Goal: Information Seeking & Learning: Learn about a topic

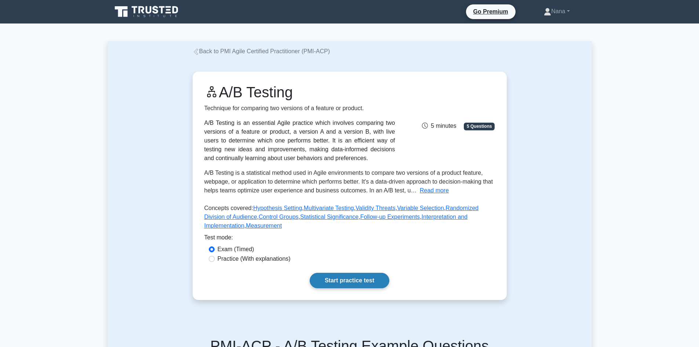
click at [360, 281] on link "Start practice test" at bounding box center [349, 279] width 80 height 15
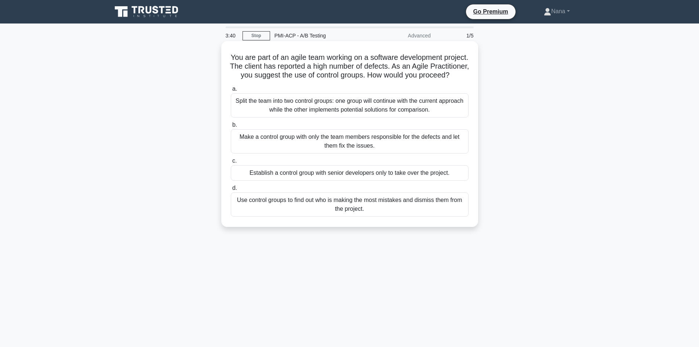
click at [340, 111] on div "Split the team into two control groups: one group will continue with the curren…" at bounding box center [350, 105] width 238 height 24
click at [231, 91] on input "a. Split the team into two control groups: one group will continue with the cur…" at bounding box center [231, 89] width 0 height 5
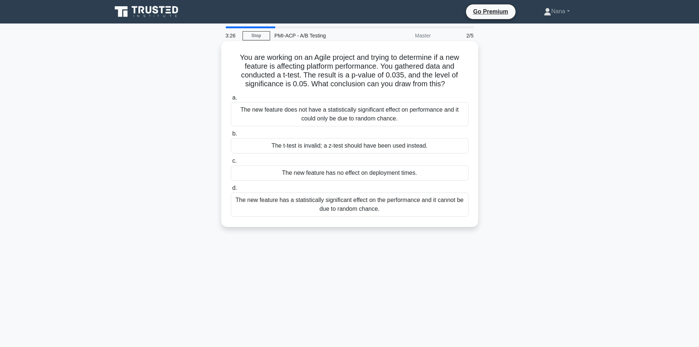
click at [338, 204] on div "The new feature has a statistically significant effect on the performance and i…" at bounding box center [350, 204] width 238 height 24
click at [231, 190] on input "d. The new feature has a statistically significant effect on the performance an…" at bounding box center [231, 188] width 0 height 5
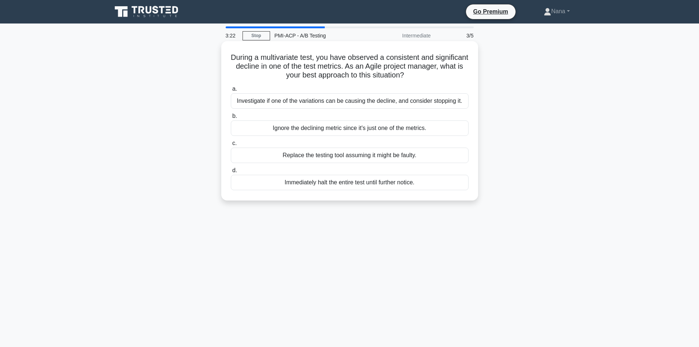
click at [324, 105] on div "Investigate if one of the variations can be causing the decline, and consider s…" at bounding box center [350, 100] width 238 height 15
click at [231, 91] on input "a. Investigate if one of the variations can be causing the decline, and conside…" at bounding box center [231, 89] width 0 height 5
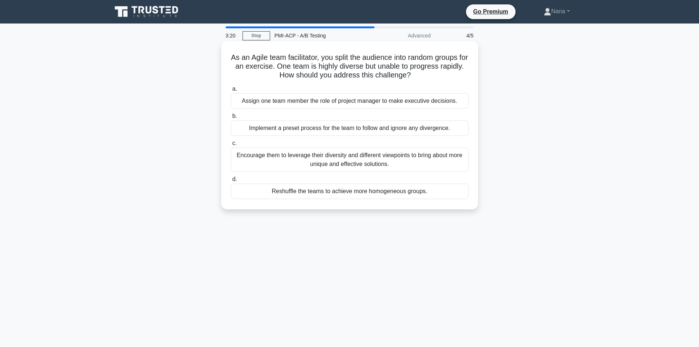
click at [326, 159] on div "Encourage them to leverage their diversity and different viewpoints to bring ab…" at bounding box center [350, 159] width 238 height 24
click at [231, 146] on input "c. Encourage them to leverage their diversity and different viewpoints to bring…" at bounding box center [231, 143] width 0 height 5
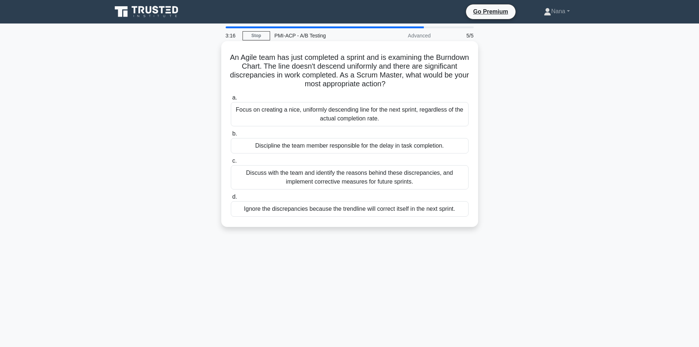
click at [329, 177] on div "Discuss with the team and identify the reasons behind these discrepancies, and …" at bounding box center [350, 177] width 238 height 24
click at [231, 163] on input "c. Discuss with the team and identify the reasons behind these discrepancies, a…" at bounding box center [231, 160] width 0 height 5
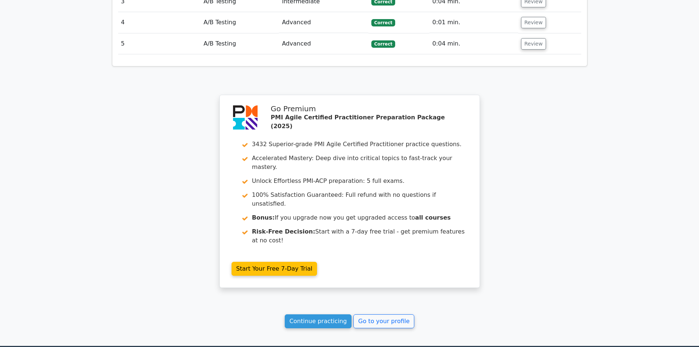
scroll to position [1073, 0]
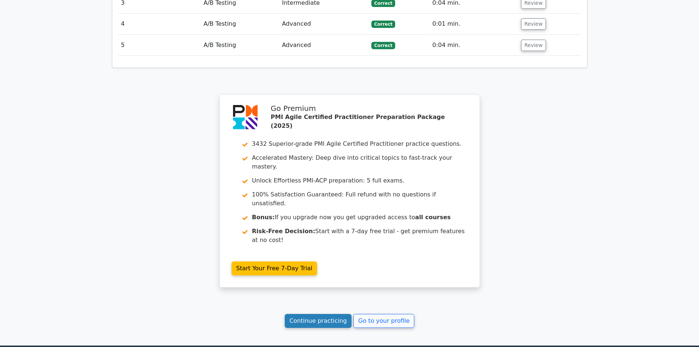
click at [338, 314] on link "Continue practicing" at bounding box center [318, 321] width 67 height 14
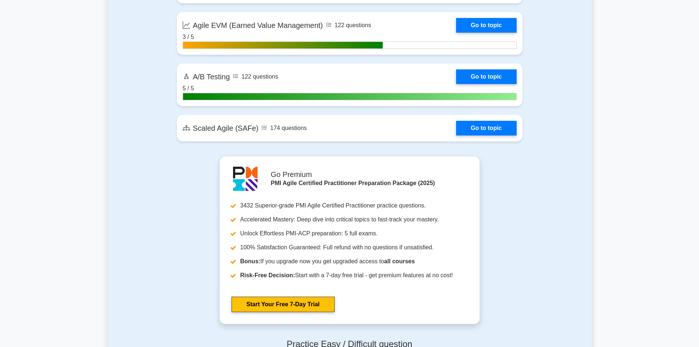
scroll to position [1907, 0]
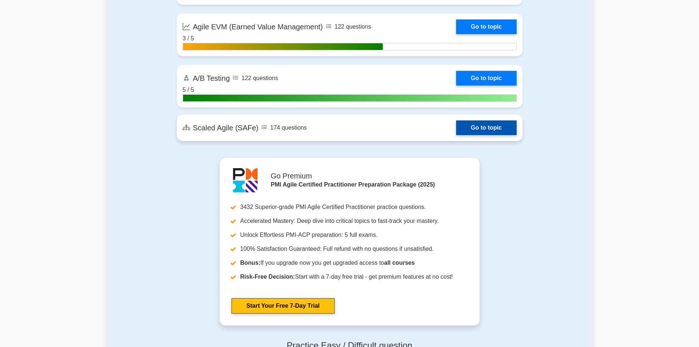
click at [478, 128] on link "Go to topic" at bounding box center [486, 127] width 60 height 15
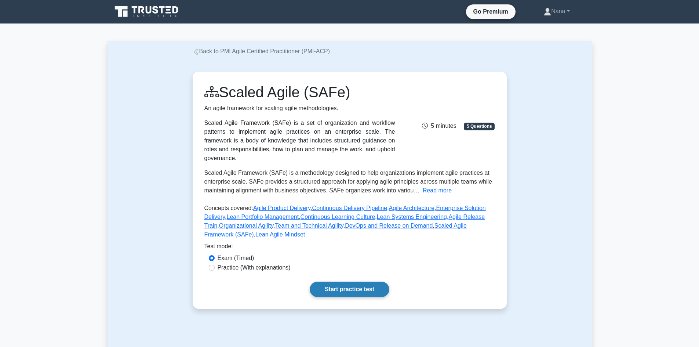
click at [359, 283] on link "Start practice test" at bounding box center [349, 288] width 80 height 15
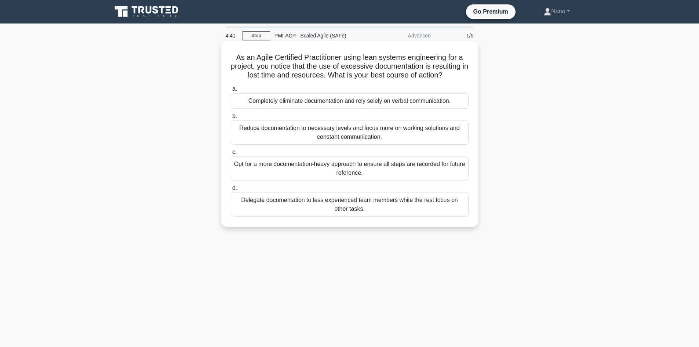
click at [361, 165] on div "Opt for a more documentation-heavy approach to ensure all steps are recorded fo…" at bounding box center [350, 168] width 238 height 24
click at [231, 154] on input "c. Opt for a more documentation-heavy approach to ensure all steps are recorded…" at bounding box center [231, 152] width 0 height 5
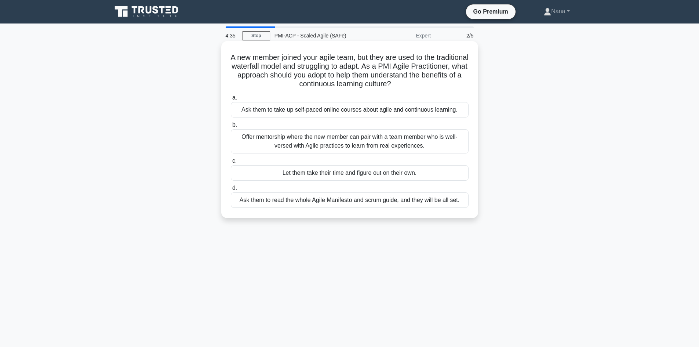
click at [373, 144] on div "Offer mentorship where the new member can pair with a team member who is well-v…" at bounding box center [350, 141] width 238 height 24
click at [231, 127] on input "b. Offer mentorship where the new member can pair with a team member who is wel…" at bounding box center [231, 124] width 0 height 5
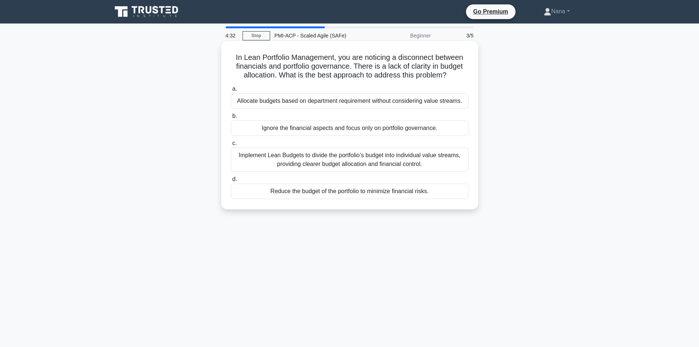
click at [293, 161] on div "Implement Lean Budgets to divide the portfolio’s budget into individual value s…" at bounding box center [350, 159] width 238 height 24
click at [231, 146] on input "c. Implement Lean Budgets to divide the portfolio’s budget into individual valu…" at bounding box center [231, 143] width 0 height 5
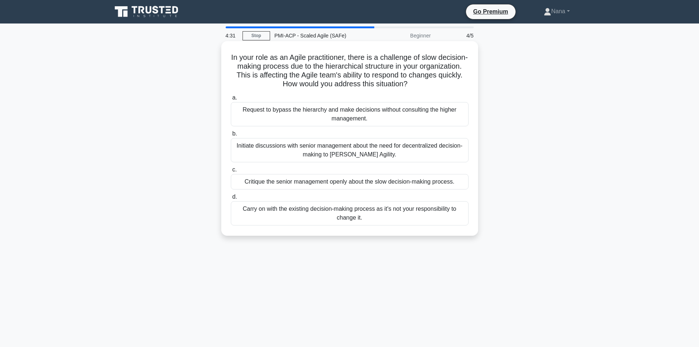
click at [358, 148] on div "Initiate discussions with senior management about the need for decentralized de…" at bounding box center [350, 150] width 238 height 24
click at [231, 136] on input "b. Initiate discussions with senior management about the need for decentralized…" at bounding box center [231, 133] width 0 height 5
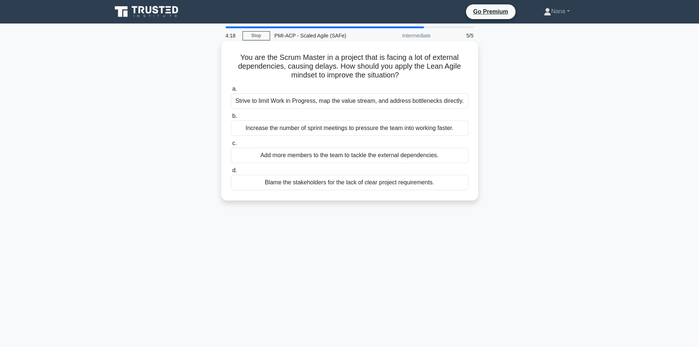
click at [330, 154] on div "Add more members to the team to tackle the external dependencies." at bounding box center [350, 154] width 238 height 15
click at [231, 146] on input "c. Add more members to the team to tackle the external dependencies." at bounding box center [231, 143] width 0 height 5
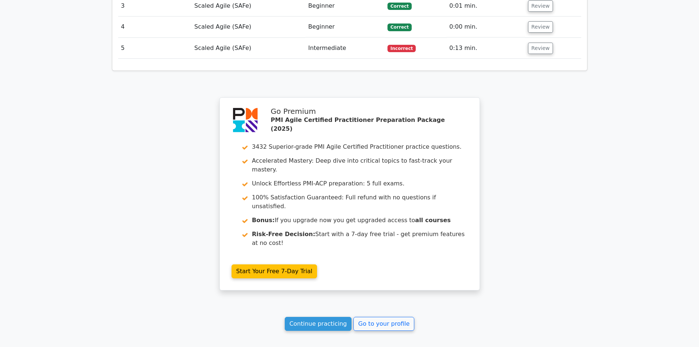
scroll to position [1034, 0]
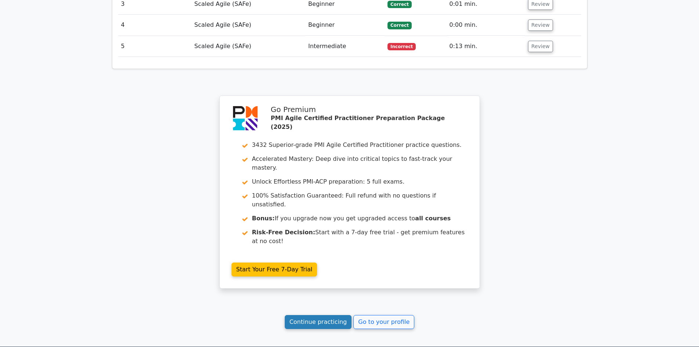
click at [325, 315] on link "Continue practicing" at bounding box center [318, 322] width 67 height 14
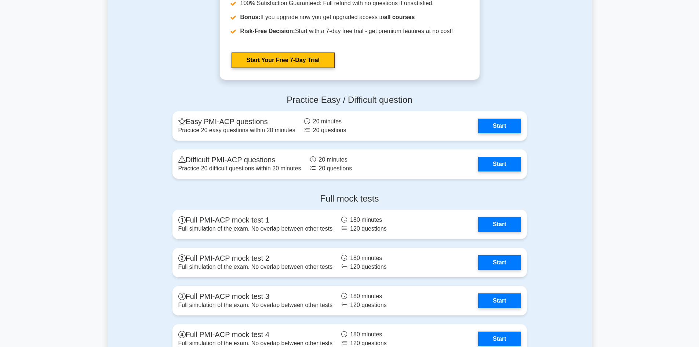
scroll to position [2205, 0]
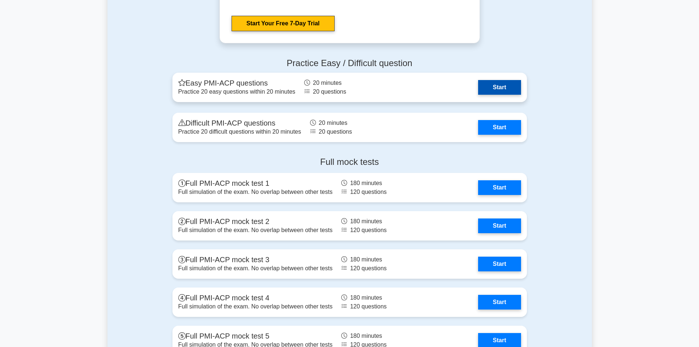
click at [507, 89] on link "Start" at bounding box center [499, 87] width 43 height 15
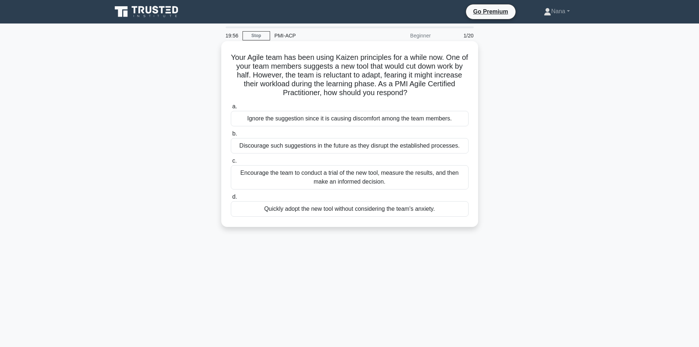
click at [321, 179] on div "Encourage the team to conduct a trial of the new tool, measure the results, and…" at bounding box center [350, 177] width 238 height 24
click at [231, 163] on input "c. Encourage the team to conduct a trial of the new tool, measure the results, …" at bounding box center [231, 160] width 0 height 5
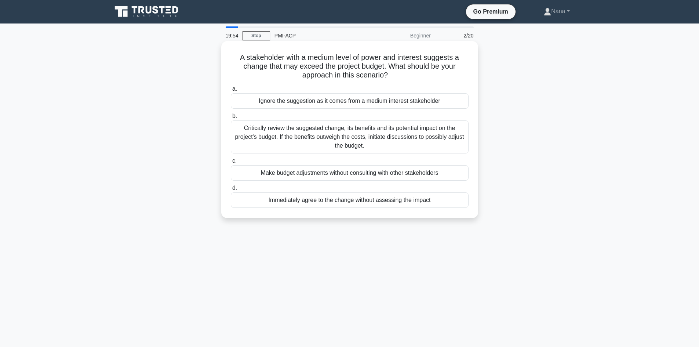
click at [315, 132] on div "Critically review the suggested change, its benefits and its potential impact o…" at bounding box center [350, 136] width 238 height 33
click at [231, 118] on input "b. Critically review the suggested change, its benefits and its potential impac…" at bounding box center [231, 116] width 0 height 5
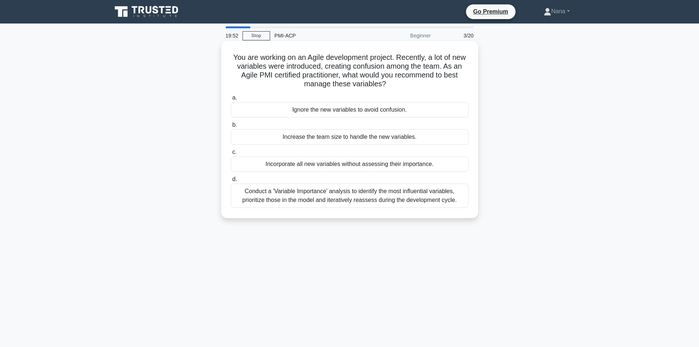
click at [329, 194] on div "Conduct a 'Variable Importance' analysis to identify the most influential varia…" at bounding box center [350, 195] width 238 height 24
click at [231, 182] on input "d. Conduct a 'Variable Importance' analysis to identify the most influential va…" at bounding box center [231, 179] width 0 height 5
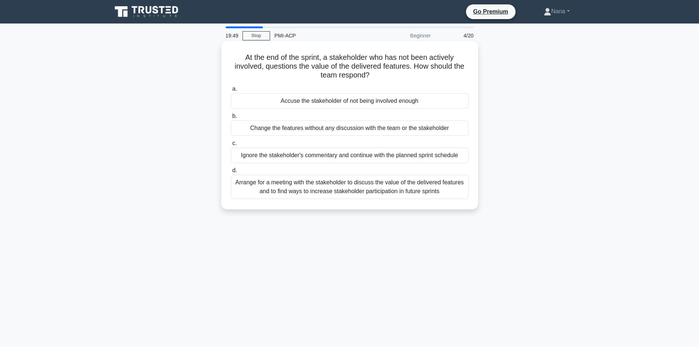
click at [333, 187] on div "Arrange for a meeting with the stakeholder to discuss the value of the delivere…" at bounding box center [350, 187] width 238 height 24
click at [231, 173] on input "d. Arrange for a meeting with the stakeholder to discuss the value of the deliv…" at bounding box center [231, 170] width 0 height 5
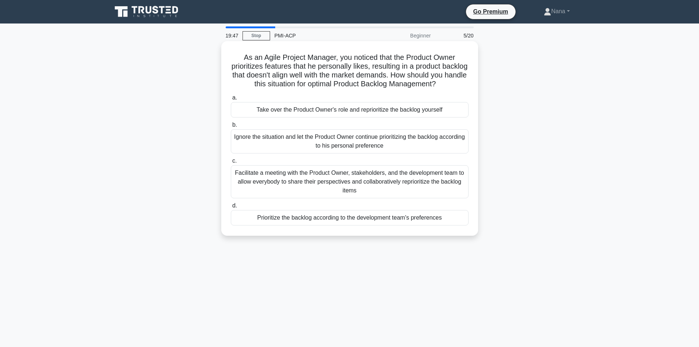
click at [335, 177] on div "Facilitate a meeting with the Product Owner, stakeholders, and the development …" at bounding box center [350, 181] width 238 height 33
click at [231, 163] on input "c. Facilitate a meeting with the Product Owner, stakeholders, and the developme…" at bounding box center [231, 160] width 0 height 5
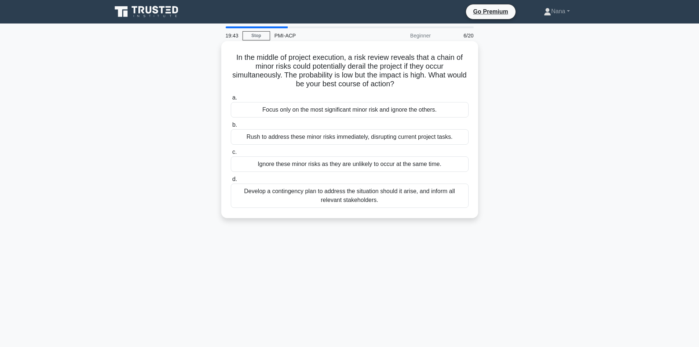
click at [330, 194] on div "Develop a contingency plan to address the situation should it arise, and inform…" at bounding box center [350, 195] width 238 height 24
click at [231, 182] on input "d. Develop a contingency plan to address the situation should it arise, and inf…" at bounding box center [231, 179] width 0 height 5
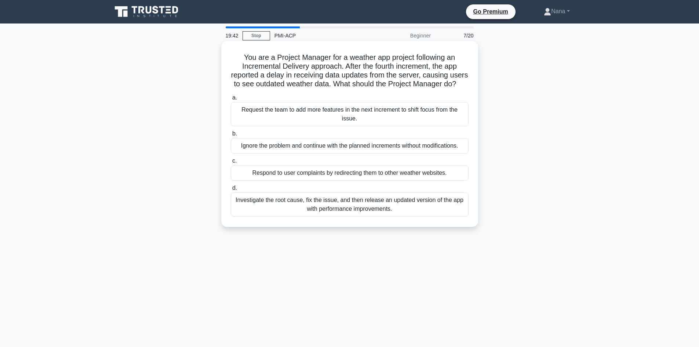
click at [341, 212] on div "Investigate the root cause, fix the issue, and then release an updated version …" at bounding box center [350, 204] width 238 height 24
click at [231, 190] on input "d. Investigate the root cause, fix the issue, and then release an updated versi…" at bounding box center [231, 188] width 0 height 5
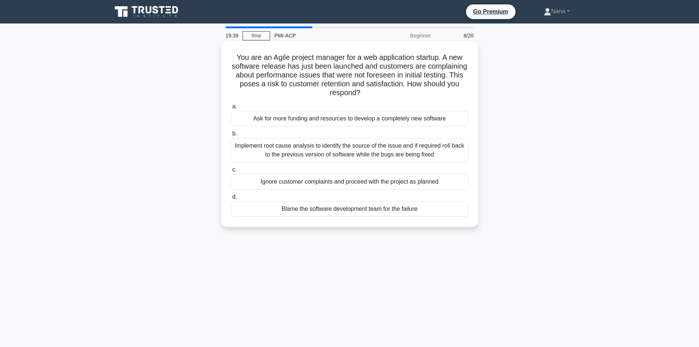
click at [322, 151] on div "Implement root cause analysis to identify the source of the issue and if requir…" at bounding box center [350, 150] width 238 height 24
click at [231, 136] on input "b. Implement root cause analysis to identify the source of the issue and if req…" at bounding box center [231, 133] width 0 height 5
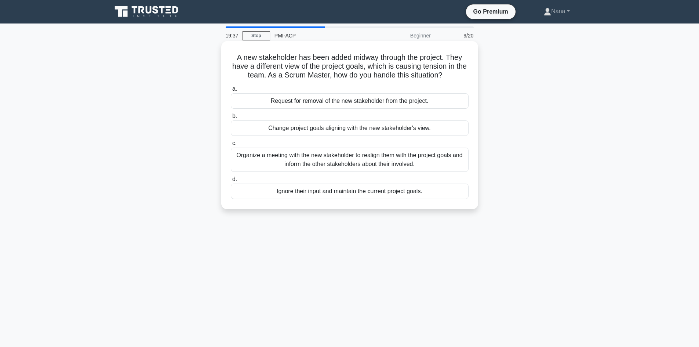
click at [330, 160] on div "Organize a meeting with the new stakeholder to realign them with the project go…" at bounding box center [350, 159] width 238 height 24
click at [231, 146] on input "c. Organize a meeting with the new stakeholder to realign them with the project…" at bounding box center [231, 143] width 0 height 5
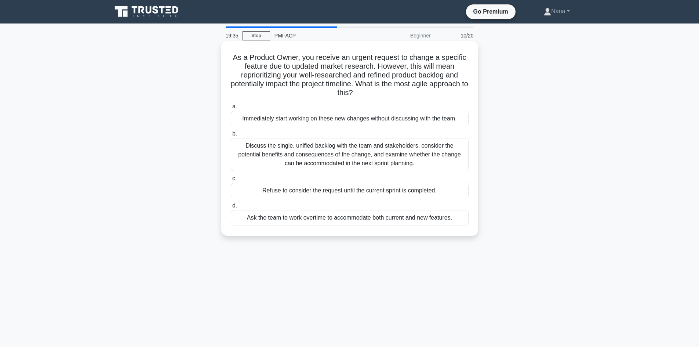
click at [317, 153] on div "Discuss the single, unified backlog with the team and stakeholders, consider th…" at bounding box center [350, 154] width 238 height 33
click at [231, 136] on input "b. Discuss the single, unified backlog with the team and stakeholders, consider…" at bounding box center [231, 133] width 0 height 5
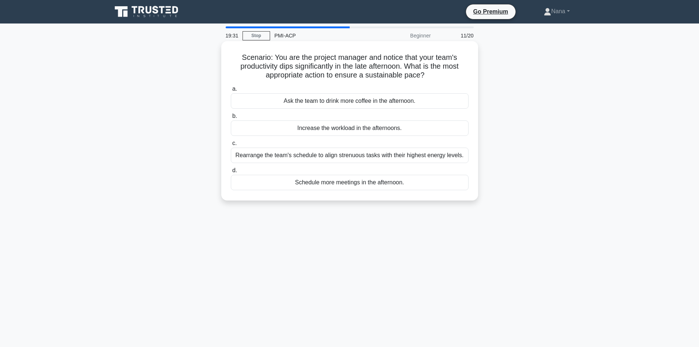
click at [328, 156] on div "Rearrange the team's schedule to align strenuous tasks with their highest energ…" at bounding box center [350, 154] width 238 height 15
click at [231, 146] on input "c. Rearrange the team's schedule to align strenuous tasks with their highest en…" at bounding box center [231, 143] width 0 height 5
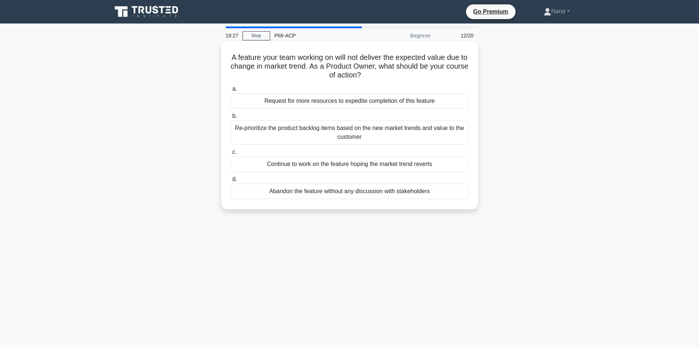
click at [314, 132] on div "Re-prioritize the product backlog items based on the new market trends and valu…" at bounding box center [350, 132] width 238 height 24
click at [231, 118] on input "b. Re-prioritize the product backlog items based on the new market trends and v…" at bounding box center [231, 116] width 0 height 5
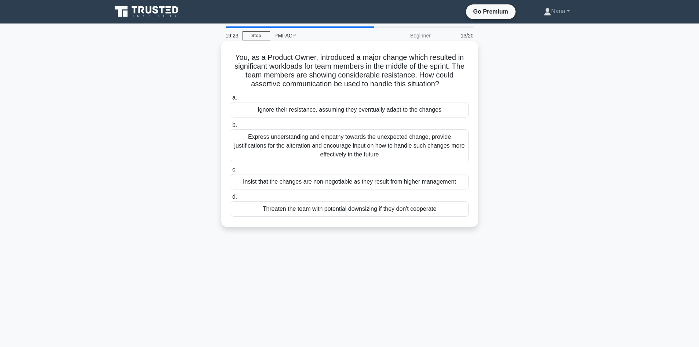
click at [319, 147] on div "Express understanding and empathy towards the unexpected change, provide justif…" at bounding box center [350, 145] width 238 height 33
click at [231, 127] on input "b. Express understanding and empathy towards the unexpected change, provide jus…" at bounding box center [231, 124] width 0 height 5
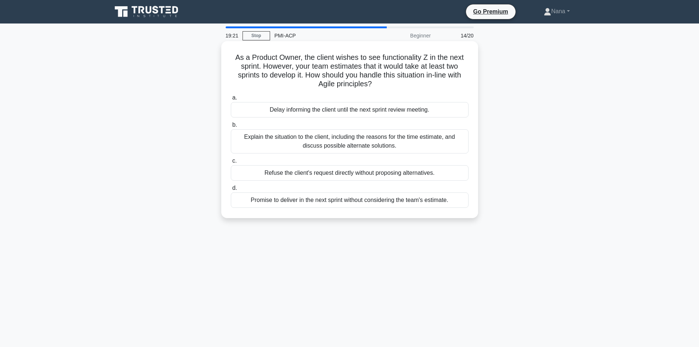
click at [319, 141] on div "Explain the situation to the client, including the reasons for the time estimat…" at bounding box center [350, 141] width 238 height 24
click at [231, 127] on input "b. Explain the situation to the client, including the reasons for the time esti…" at bounding box center [231, 124] width 0 height 5
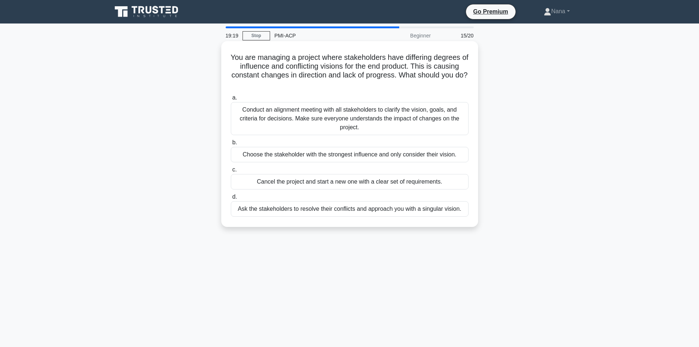
click at [337, 113] on div "Conduct an alignment meeting with all stakeholders to clarify the vision, goals…" at bounding box center [350, 118] width 238 height 33
click at [231, 100] on input "a. Conduct an alignment meeting with all stakeholders to clarify the vision, go…" at bounding box center [231, 97] width 0 height 5
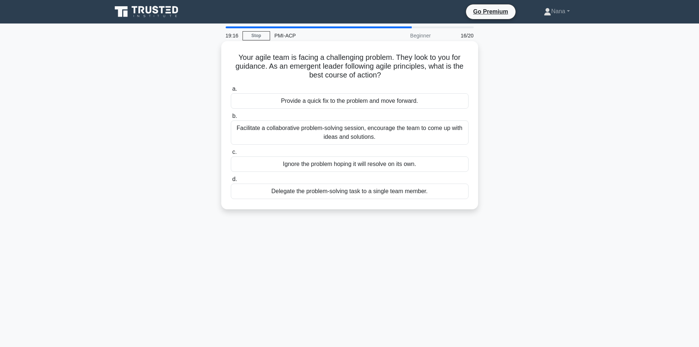
click at [340, 136] on div "Facilitate a collaborative problem-solving session, encourage the team to come …" at bounding box center [350, 132] width 238 height 24
click at [231, 118] on input "b. Facilitate a collaborative problem-solving session, encourage the team to co…" at bounding box center [231, 116] width 0 height 5
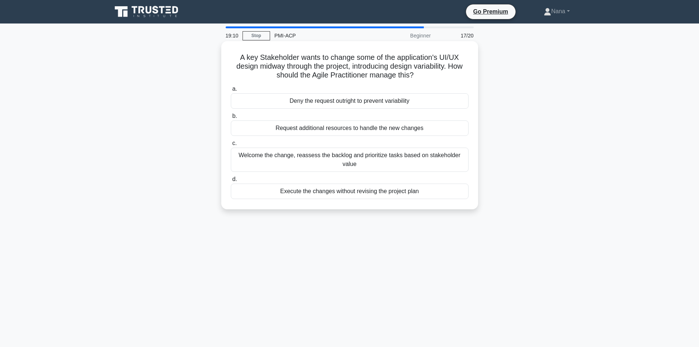
click at [344, 161] on div "Welcome the change, reassess the backlog and prioritize tasks based on stakehol…" at bounding box center [350, 159] width 238 height 24
click at [231, 146] on input "c. Welcome the change, reassess the backlog and prioritize tasks based on stake…" at bounding box center [231, 143] width 0 height 5
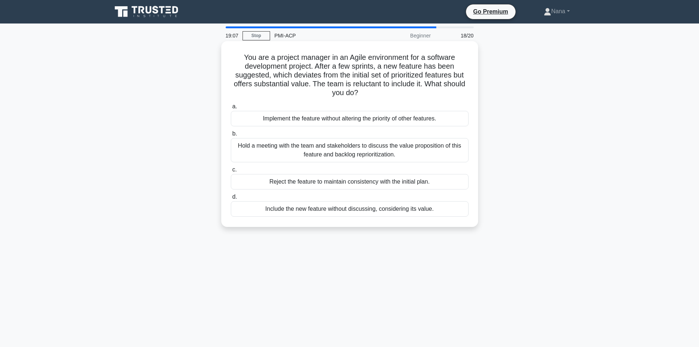
click at [342, 151] on div "Hold a meeting with the team and stakeholders to discuss the value proposition …" at bounding box center [350, 150] width 238 height 24
click at [231, 136] on input "b. Hold a meeting with the team and stakeholders to discuss the value propositi…" at bounding box center [231, 133] width 0 height 5
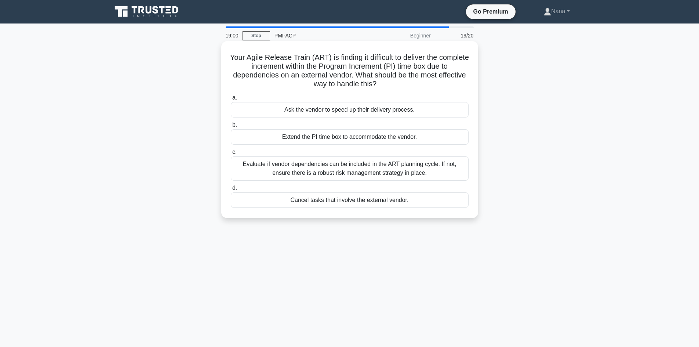
click at [341, 171] on div "Evaluate if vendor dependencies can be included in the ART planning cycle. If n…" at bounding box center [350, 168] width 238 height 24
click at [231, 154] on input "c. Evaluate if vendor dependencies can be included in the ART planning cycle. I…" at bounding box center [231, 152] width 0 height 5
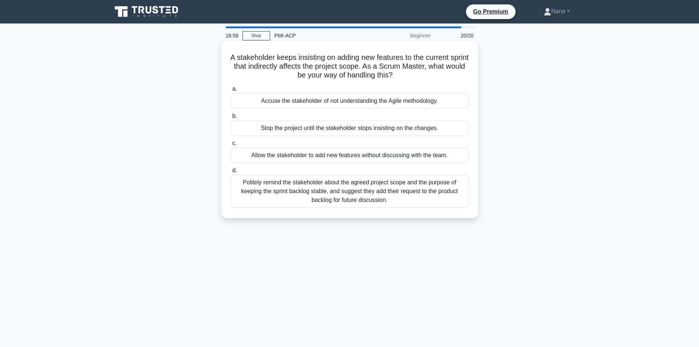
click at [349, 187] on div "Politely remind the stakeholder about the agreed project scope and the purpose …" at bounding box center [350, 191] width 238 height 33
click at [231, 173] on input "d. Politely remind the stakeholder about the agreed project scope and the purpo…" at bounding box center [231, 170] width 0 height 5
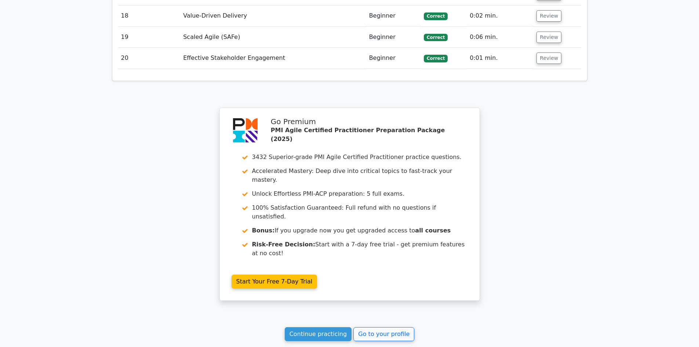
scroll to position [1474, 0]
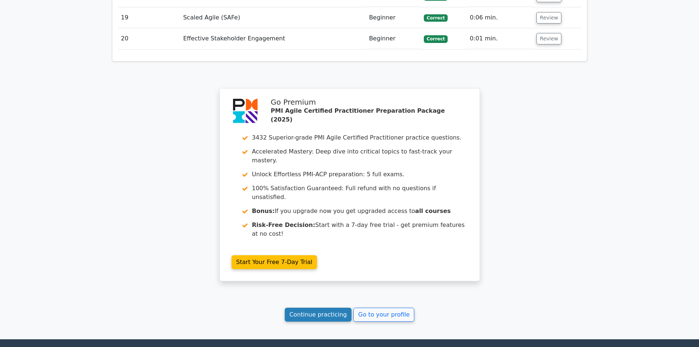
click at [313, 307] on link "Continue practicing" at bounding box center [318, 314] width 67 height 14
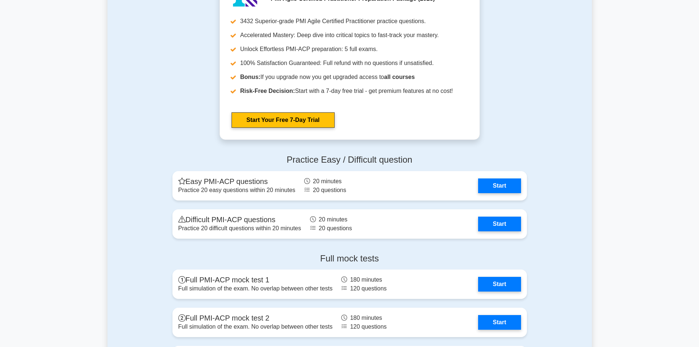
scroll to position [2090, 0]
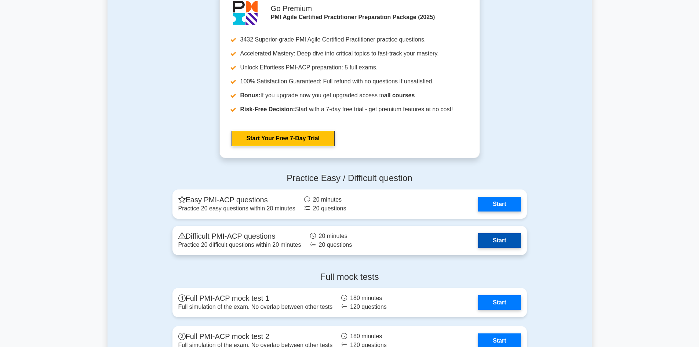
click at [488, 240] on link "Start" at bounding box center [499, 240] width 43 height 15
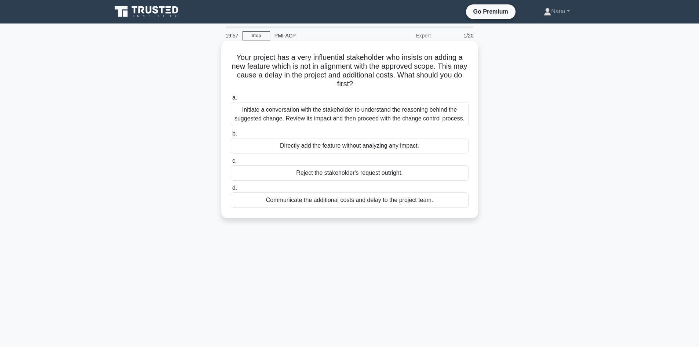
click at [325, 117] on div "Initiate a conversation with the stakeholder to understand the reasoning behind…" at bounding box center [350, 114] width 238 height 24
click at [231, 100] on input "a. Initiate a conversation with the stakeholder to understand the reasoning beh…" at bounding box center [231, 97] width 0 height 5
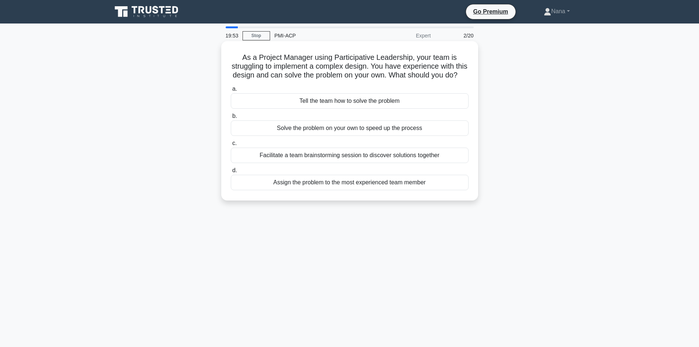
click at [330, 163] on div "Facilitate a team brainstorming session to discover solutions together" at bounding box center [350, 154] width 238 height 15
click at [231, 146] on input "c. Facilitate a team brainstorming session to discover solutions together" at bounding box center [231, 143] width 0 height 5
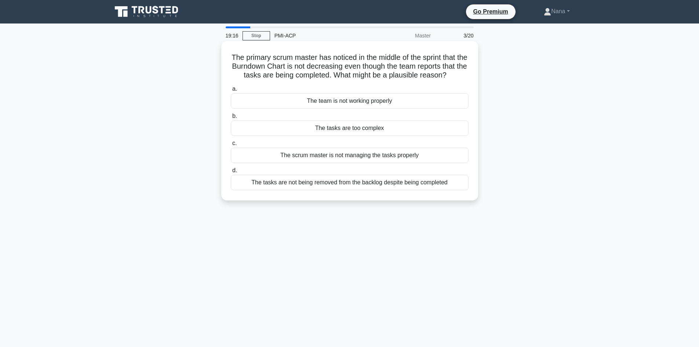
click at [313, 163] on div "The scrum master is not managing the tasks properly" at bounding box center [350, 154] width 238 height 15
click at [231, 146] on input "c. The scrum master is not managing the tasks properly" at bounding box center [231, 143] width 0 height 5
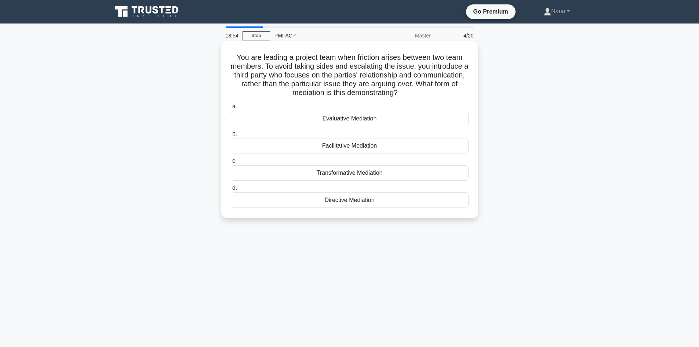
click at [336, 146] on div "Facilitative Mediation" at bounding box center [350, 145] width 238 height 15
click at [231, 136] on input "b. Facilitative Mediation" at bounding box center [231, 133] width 0 height 5
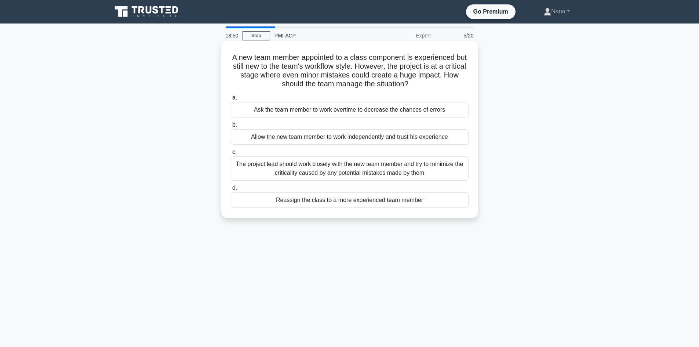
click at [318, 167] on div "The project lead should work closely with the new team member and try to minimi…" at bounding box center [350, 168] width 238 height 24
click at [231, 154] on input "c. The project lead should work closely with the new team member and try to min…" at bounding box center [231, 152] width 0 height 5
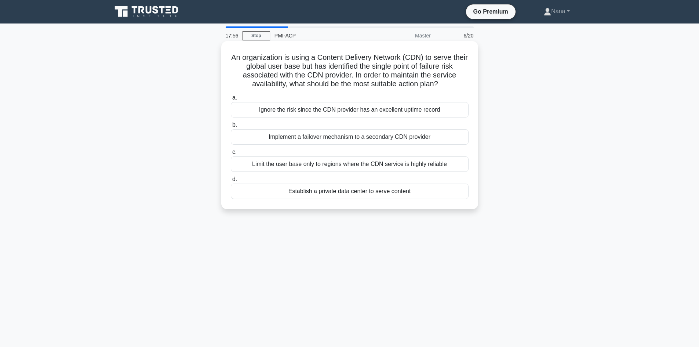
click at [387, 165] on div "Limit the user base only to regions where the CDN service is highly reliable" at bounding box center [350, 163] width 238 height 15
click at [231, 154] on input "c. Limit the user base only to regions where the CDN service is highly reliable" at bounding box center [231, 152] width 0 height 5
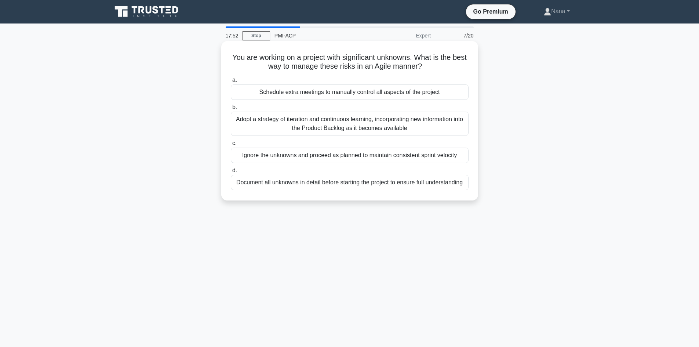
click at [337, 122] on div "Adopt a strategy of iteration and continuous learning, incorporating new inform…" at bounding box center [350, 123] width 238 height 24
click at [231, 110] on input "b. Adopt a strategy of iteration and continuous learning, incorporating new inf…" at bounding box center [231, 107] width 0 height 5
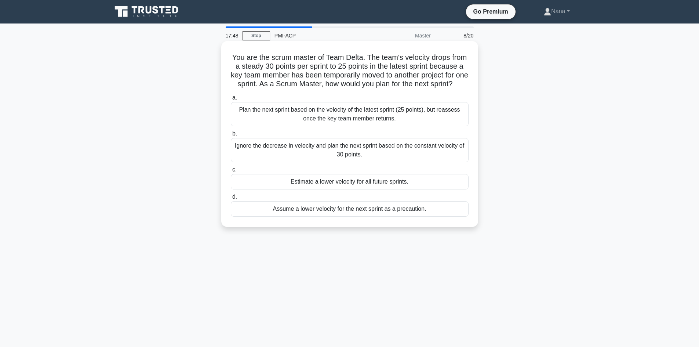
click at [320, 121] on div "Plan the next sprint based on the velocity of the latest sprint (25 points), bu…" at bounding box center [350, 114] width 238 height 24
click at [231, 100] on input "a. Plan the next sprint based on the velocity of the latest sprint (25 points),…" at bounding box center [231, 97] width 0 height 5
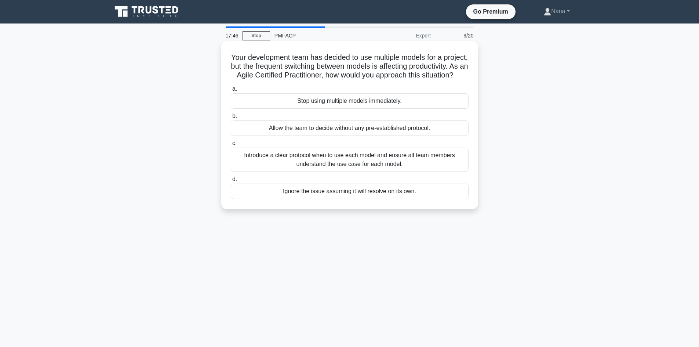
click at [327, 169] on div "Introduce a clear protocol when to use each model and ensure all team members u…" at bounding box center [350, 159] width 238 height 24
click at [231, 146] on input "c. Introduce a clear protocol when to use each model and ensure all team member…" at bounding box center [231, 143] width 0 height 5
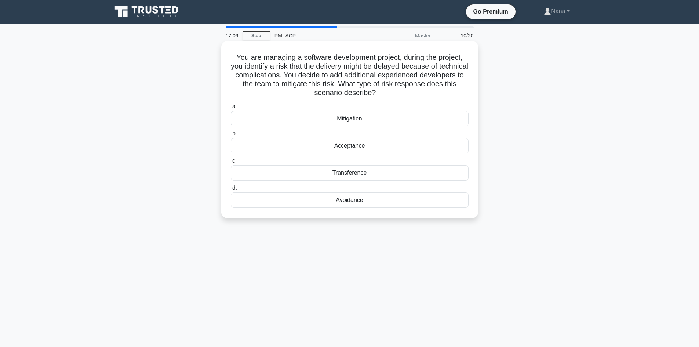
click at [362, 118] on div "Mitigation" at bounding box center [350, 118] width 238 height 15
click at [231, 109] on input "a. Mitigation" at bounding box center [231, 106] width 0 height 5
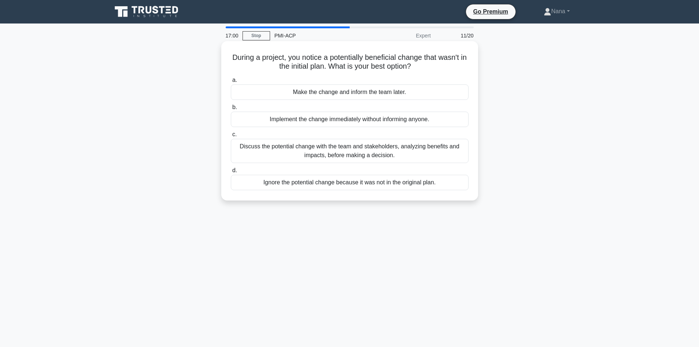
click at [291, 148] on div "Discuss the potential change with the team and stakeholders, analyzing benefits…" at bounding box center [350, 151] width 238 height 24
click at [231, 137] on input "c. Discuss the potential change with the team and stakeholders, analyzing benef…" at bounding box center [231, 134] width 0 height 5
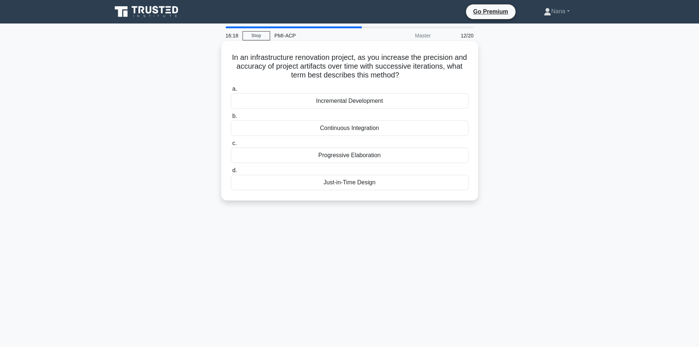
click at [333, 155] on div "Progressive Elaboration" at bounding box center [350, 154] width 238 height 15
click at [231, 146] on input "c. Progressive Elaboration" at bounding box center [231, 143] width 0 height 5
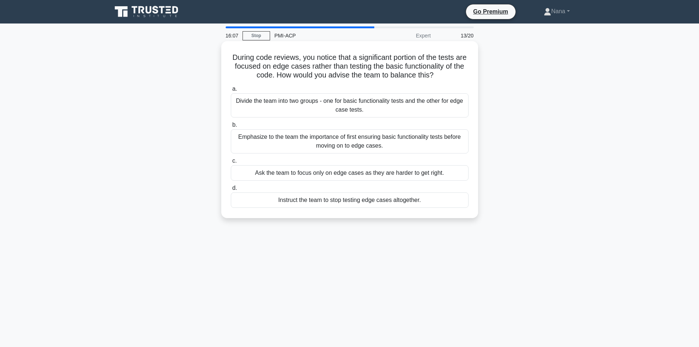
click at [327, 139] on div "Emphasize to the team the importance of first ensuring basic functionality test…" at bounding box center [350, 141] width 238 height 24
click at [231, 127] on input "b. Emphasize to the team the importance of first ensuring basic functionality t…" at bounding box center [231, 124] width 0 height 5
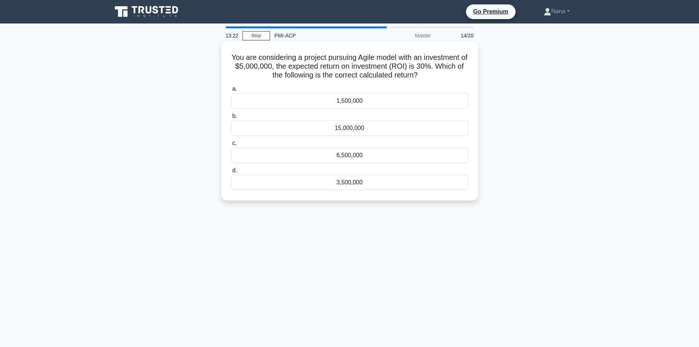
click at [351, 103] on div "1,500,000" at bounding box center [350, 100] width 238 height 15
click at [231, 91] on input "a. 1,500,000" at bounding box center [231, 89] width 0 height 5
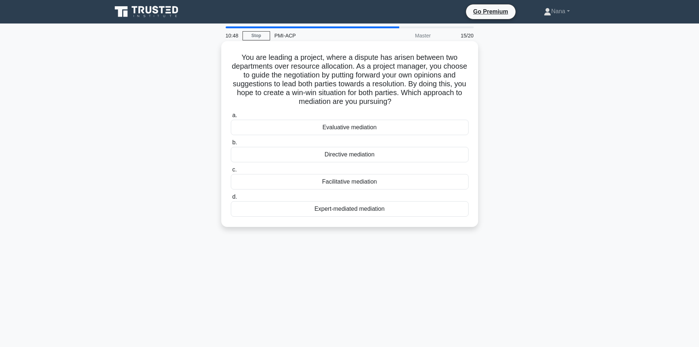
click at [361, 127] on div "Evaluative mediation" at bounding box center [350, 127] width 238 height 15
click at [231, 118] on input "a. Evaluative mediation" at bounding box center [231, 115] width 0 height 5
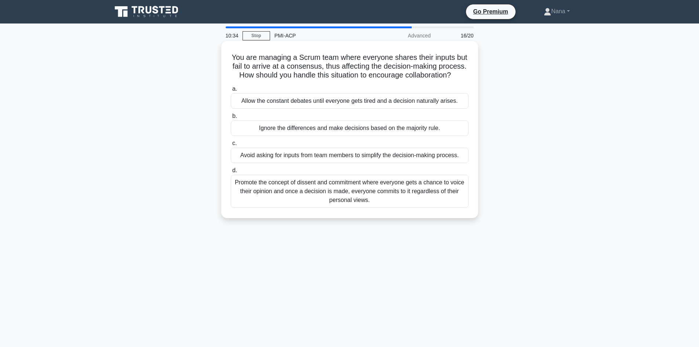
click at [325, 196] on div "Promote the concept of dissent and commitment where everyone gets a chance to v…" at bounding box center [350, 191] width 238 height 33
click at [231, 173] on input "d. Promote the concept of dissent and commitment where everyone gets a chance t…" at bounding box center [231, 170] width 0 height 5
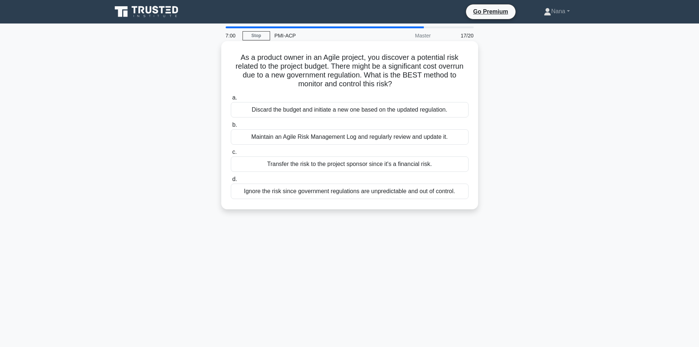
click at [300, 138] on div "Maintain an Agile Risk Management Log and regularly review and update it." at bounding box center [350, 136] width 238 height 15
click at [231, 127] on input "b. Maintain an Agile Risk Management Log and regularly review and update it." at bounding box center [231, 124] width 0 height 5
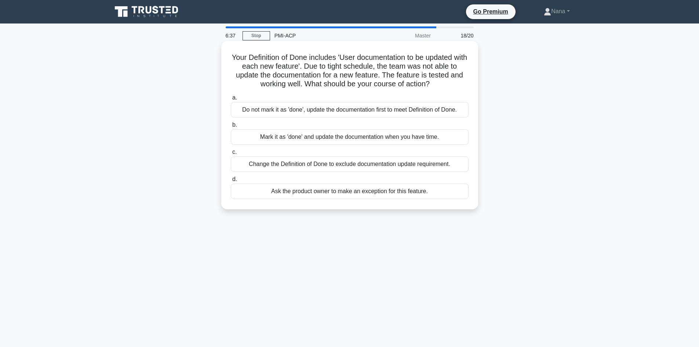
click at [311, 193] on div "Ask the product owner to make an exception for this feature." at bounding box center [350, 190] width 238 height 15
click at [231, 182] on input "d. Ask the product owner to make an exception for this feature." at bounding box center [231, 179] width 0 height 5
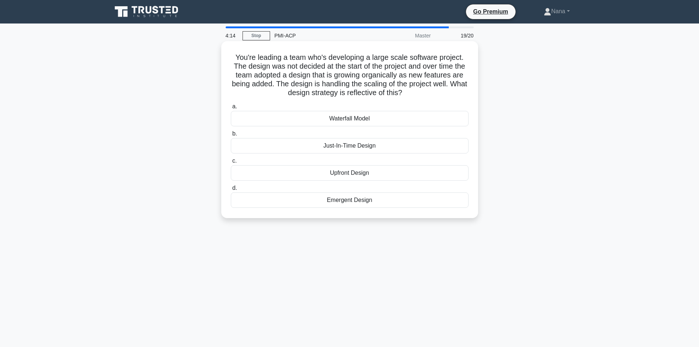
click at [361, 201] on div "Emergent Design" at bounding box center [350, 199] width 238 height 15
click at [231, 190] on input "d. Emergent Design" at bounding box center [231, 188] width 0 height 5
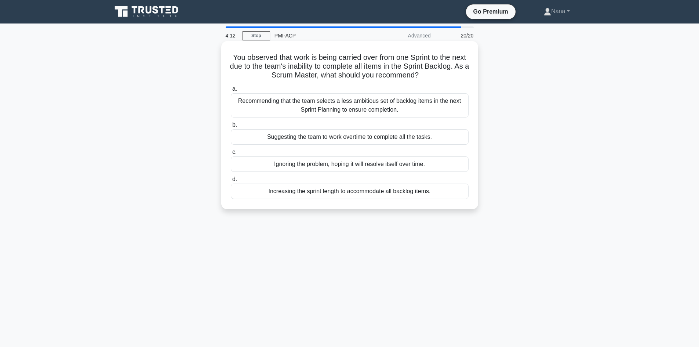
click at [312, 106] on div "Recommending that the team selects a less ambitious set of backlog items in the…" at bounding box center [350, 105] width 238 height 24
click at [231, 91] on input "a. Recommending that the team selects a less ambitious set of backlog items in …" at bounding box center [231, 89] width 0 height 5
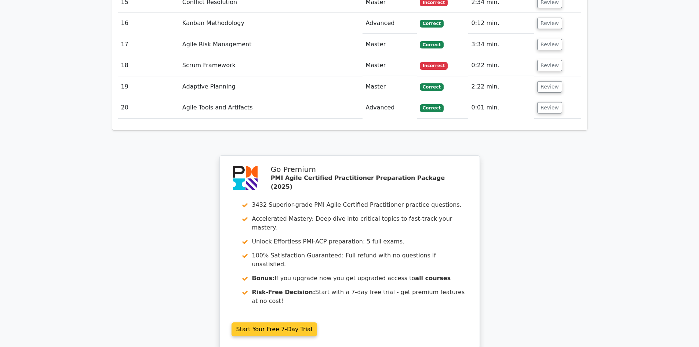
scroll to position [1473, 0]
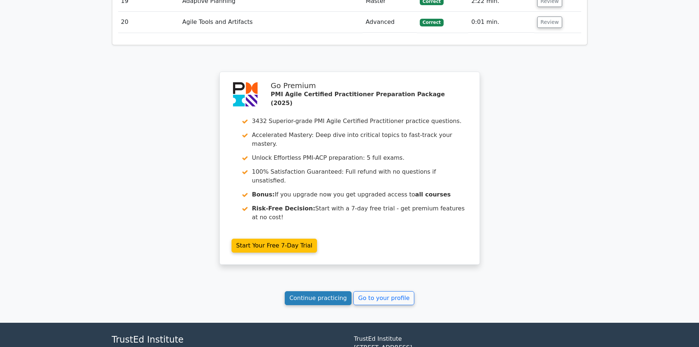
click at [307, 291] on link "Continue practicing" at bounding box center [318, 298] width 67 height 14
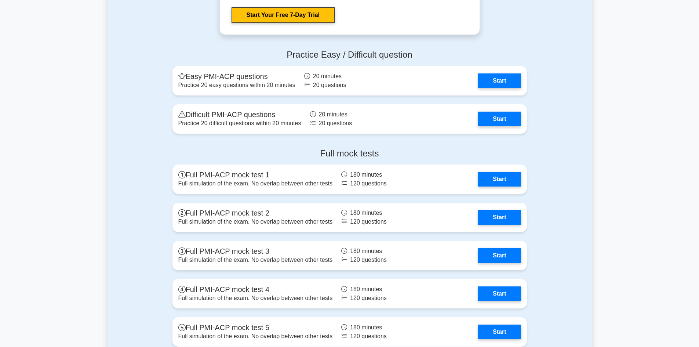
scroll to position [2200, 0]
